Goal: Check status: Check status

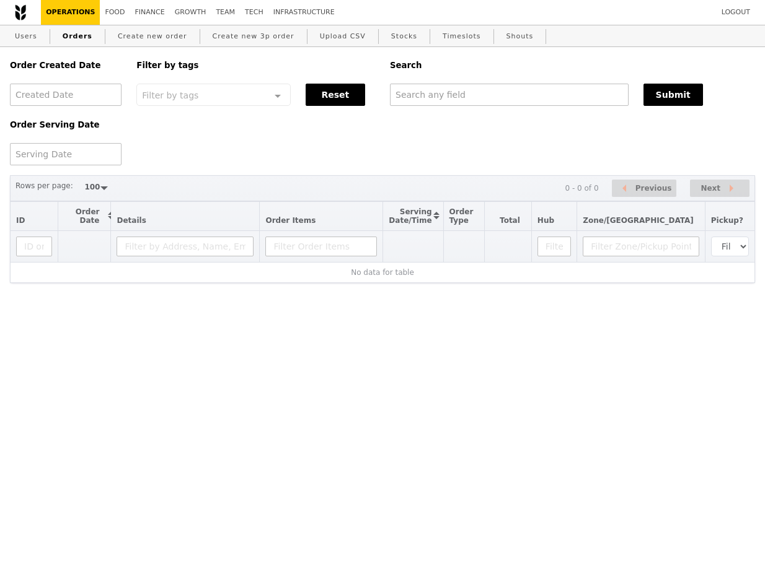
select select "100"
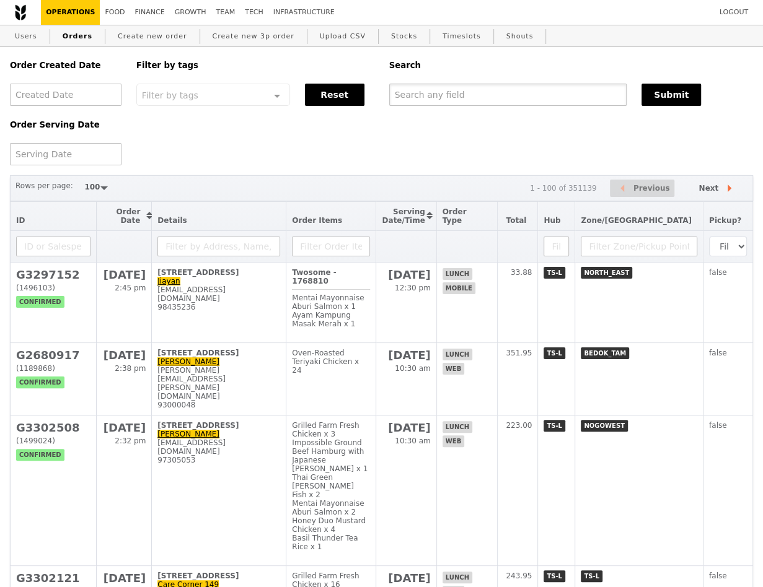
click at [516, 88] on input "text" at bounding box center [508, 95] width 238 height 22
paste input "G3238644"
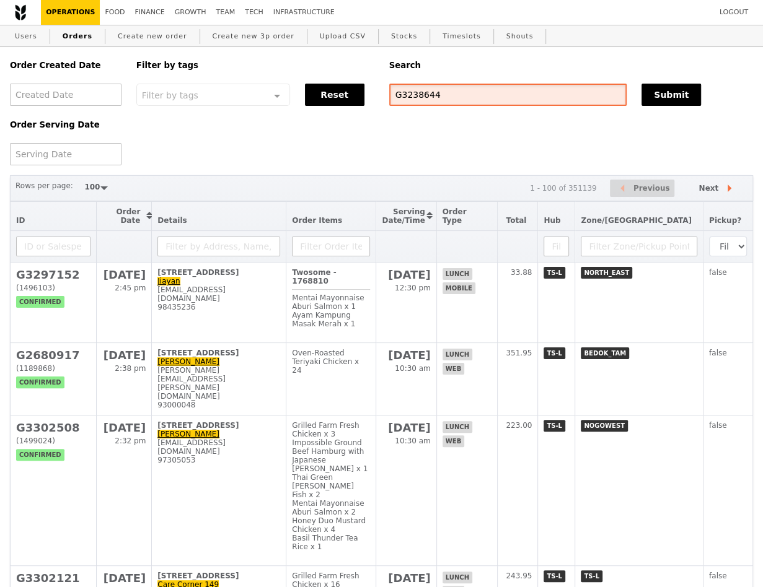
type input "G3238644"
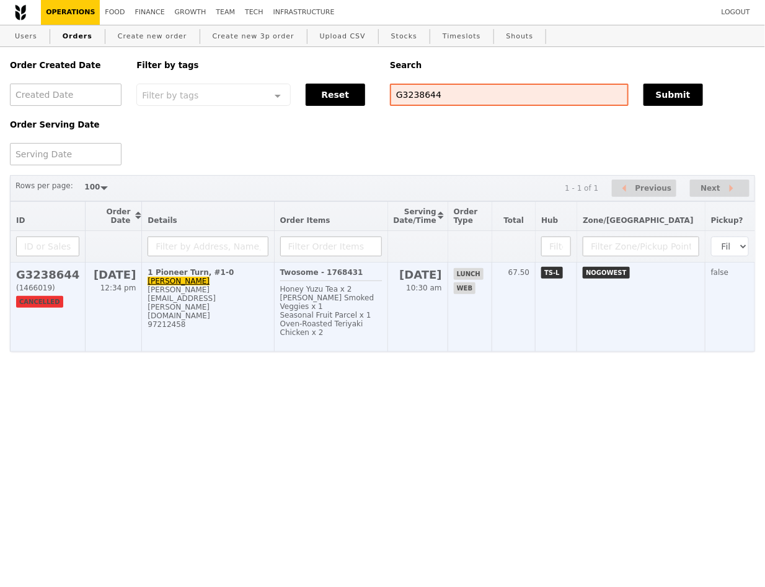
click at [35, 278] on h2 "G3238644" at bounding box center [47, 274] width 63 height 13
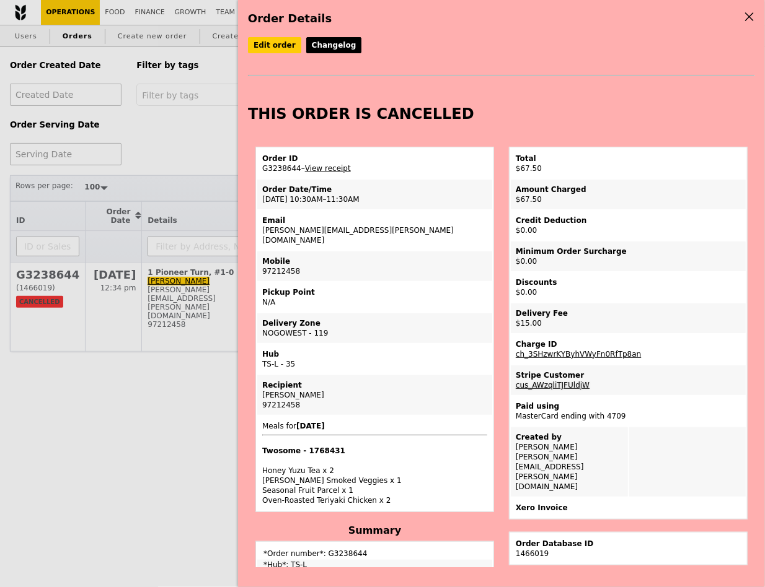
click at [570, 381] on link "cus_AWzqliTJFUldjW" at bounding box center [552, 385] width 74 height 9
click at [573, 350] on link "ch_3SHzwrKYByhVWyFn0RfTp8an" at bounding box center [577, 354] width 125 height 9
